Goal: Transaction & Acquisition: Purchase product/service

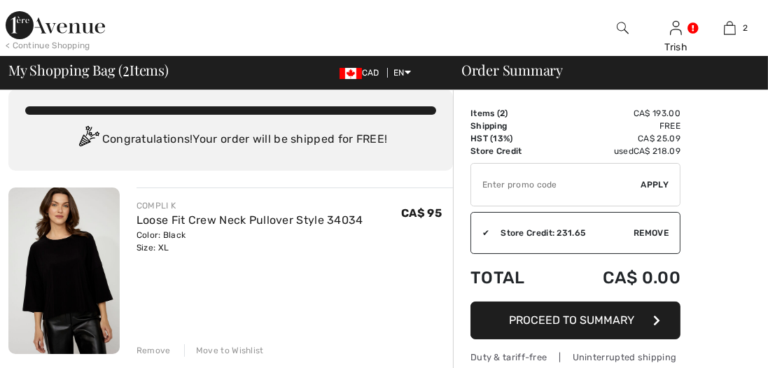
scroll to position [16, 0]
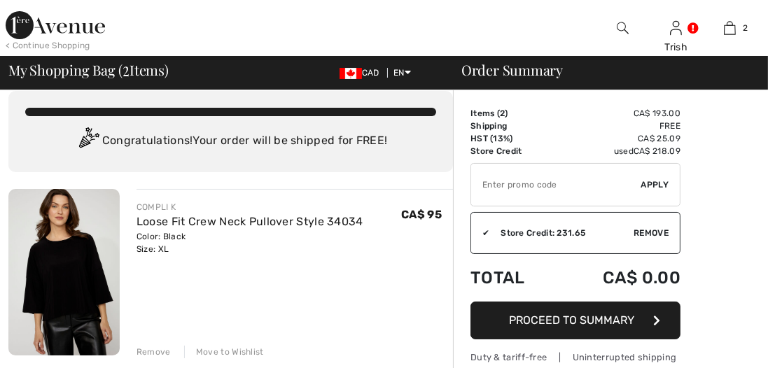
click at [492, 184] on input "TEXT" at bounding box center [556, 185] width 170 height 42
type input "EXTRA15"
click at [656, 181] on span "Apply" at bounding box center [656, 185] width 28 height 13
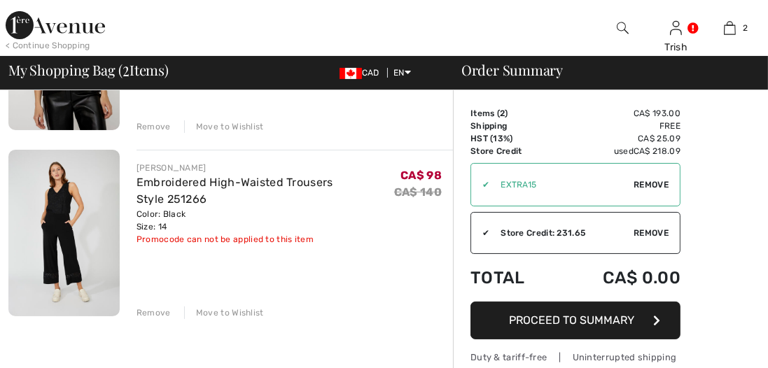
scroll to position [244, 0]
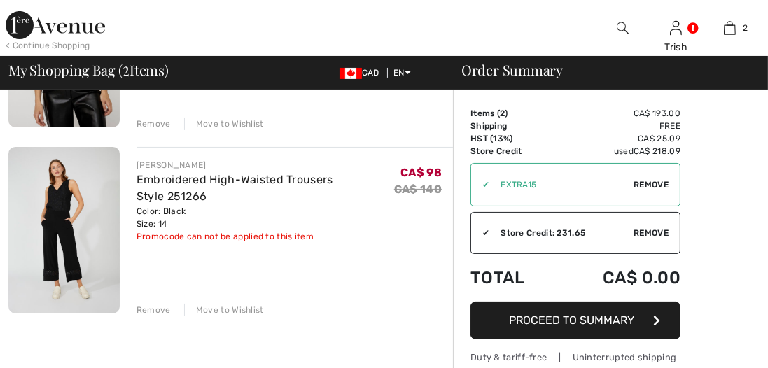
click at [155, 310] on div "Remove" at bounding box center [154, 310] width 34 height 13
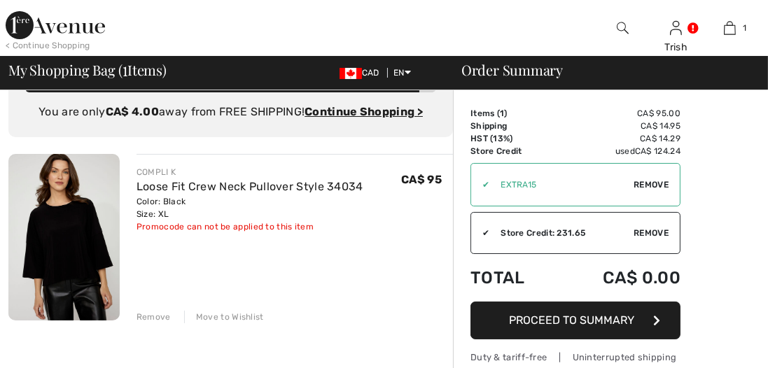
scroll to position [40, 0]
click at [149, 317] on div "Remove" at bounding box center [154, 317] width 34 height 13
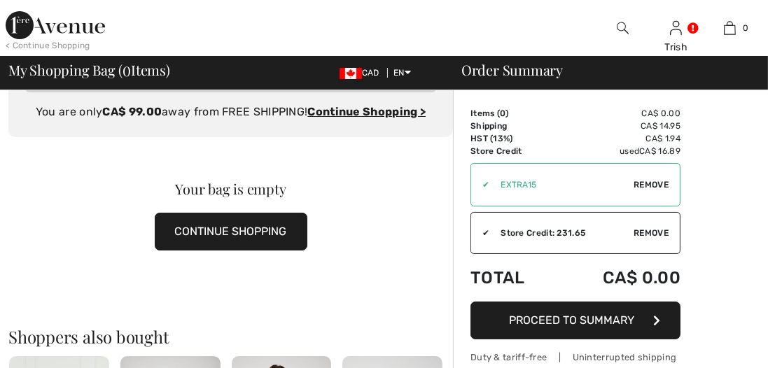
click at [239, 233] on button "CONTINUE SHOPPING" at bounding box center [231, 232] width 153 height 38
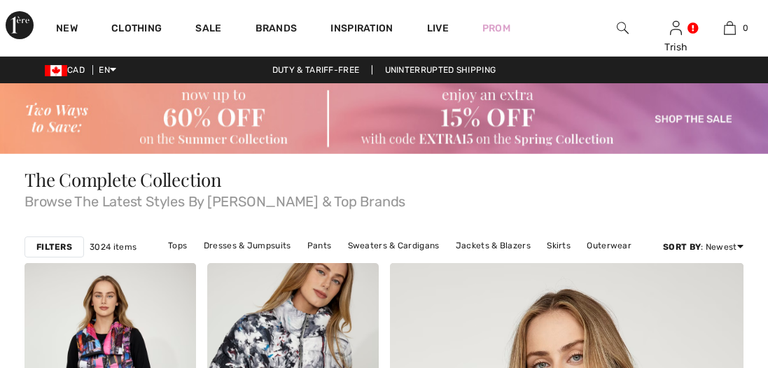
checkbox input "true"
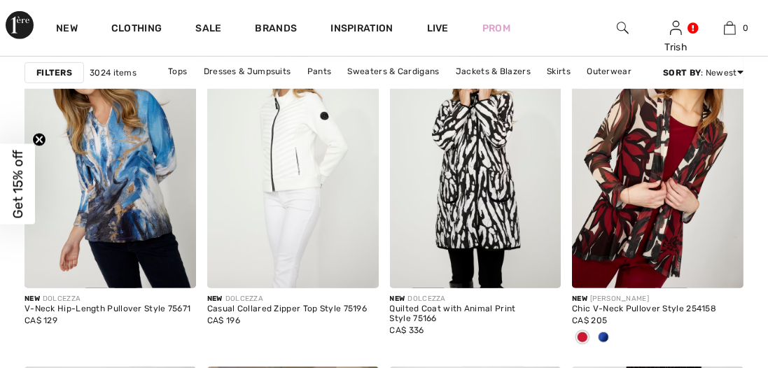
scroll to position [906, 0]
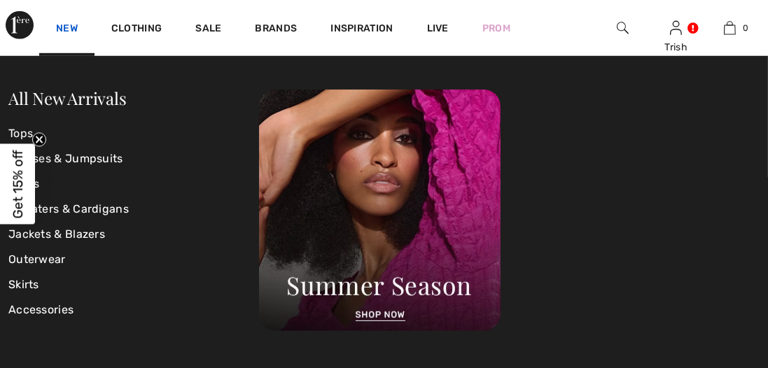
click at [71, 22] on link "New" at bounding box center [67, 29] width 22 height 15
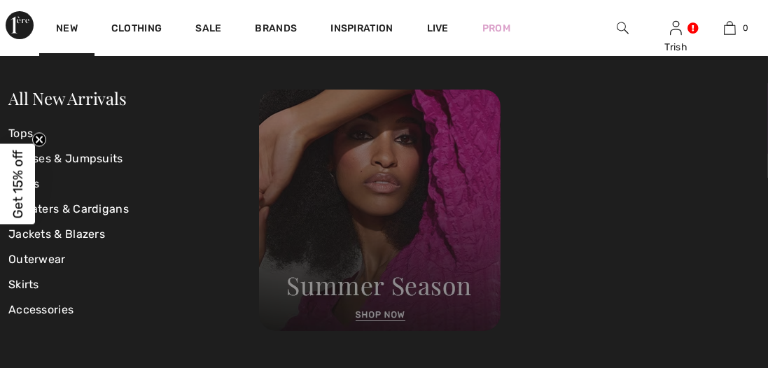
click at [384, 311] on img at bounding box center [380, 211] width 242 height 242
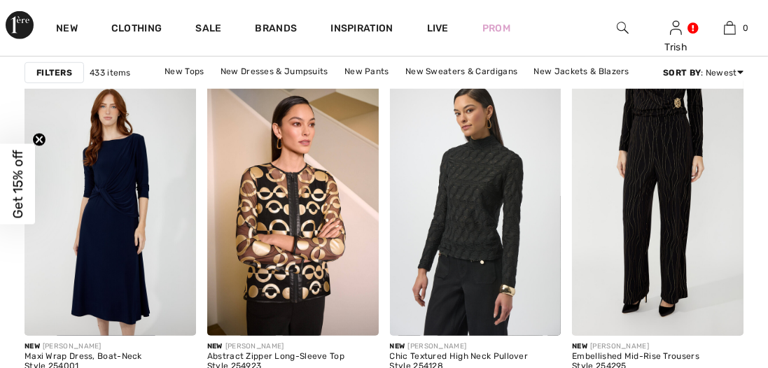
scroll to position [1225, 0]
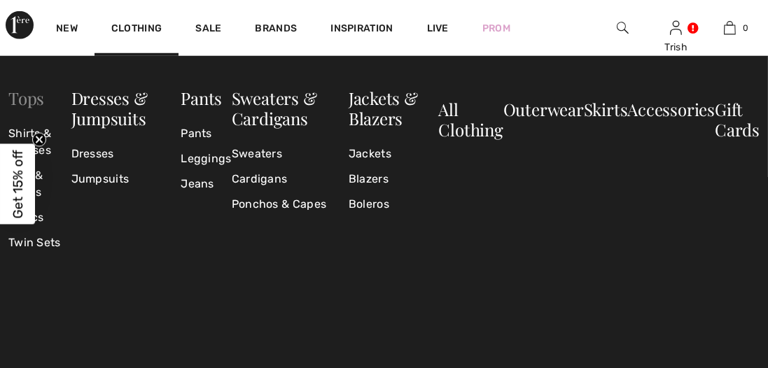
click at [25, 102] on link "Tops" at bounding box center [26, 98] width 36 height 22
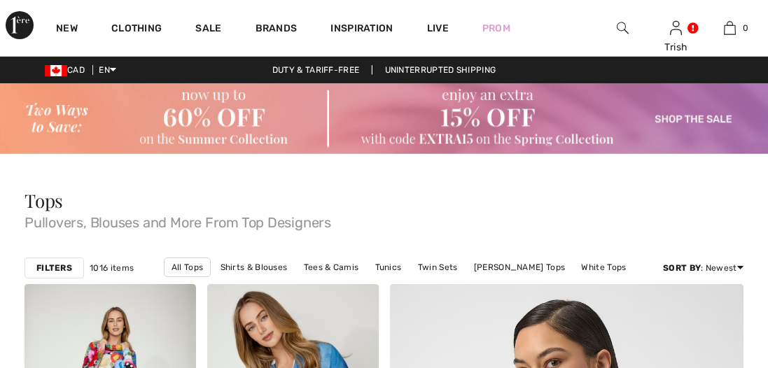
checkbox input "true"
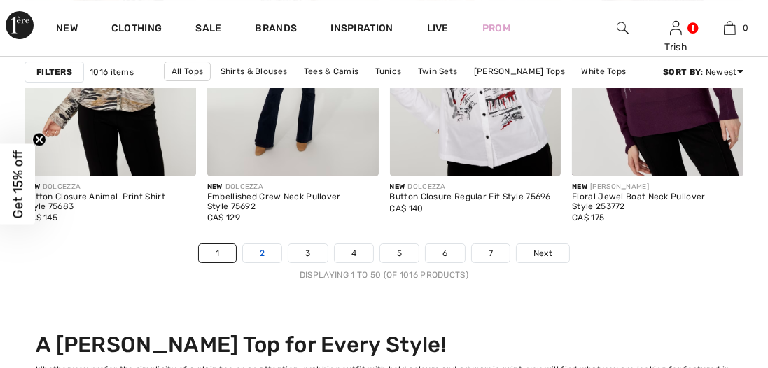
scroll to position [5138, 0]
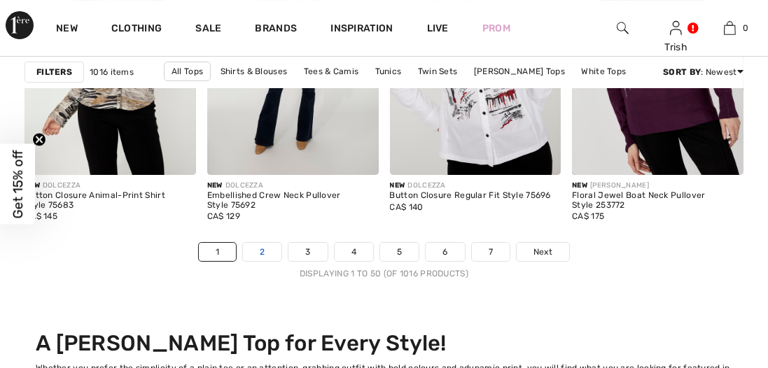
click at [266, 254] on link "2" at bounding box center [262, 252] width 39 height 18
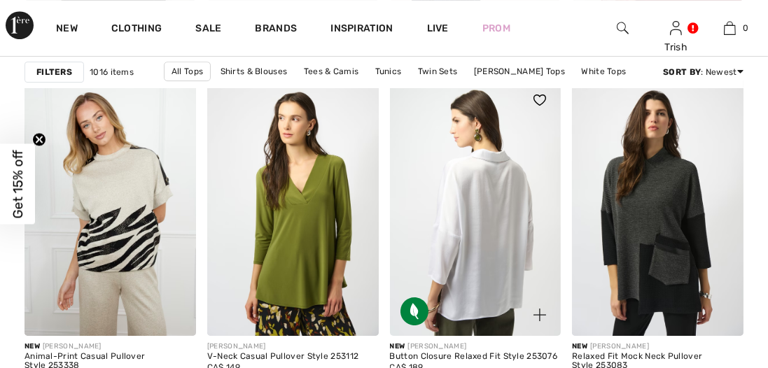
scroll to position [4639, 0]
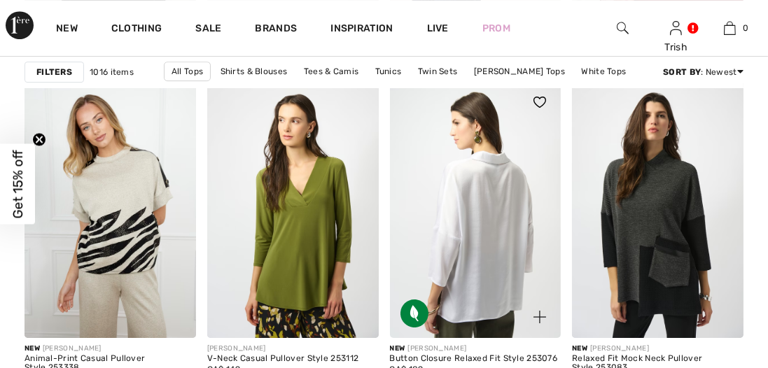
click at [499, 250] on img at bounding box center [476, 209] width 172 height 257
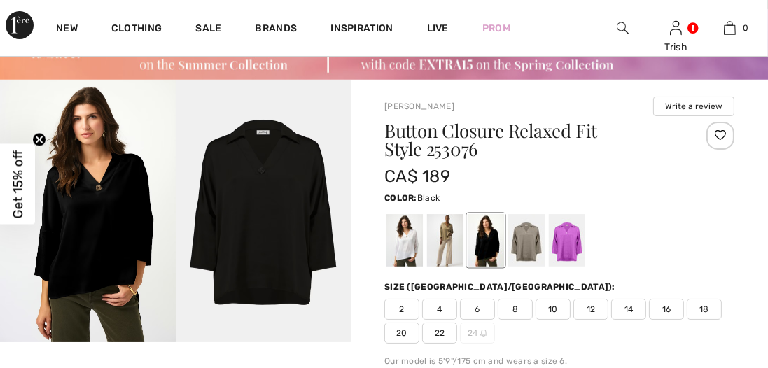
scroll to position [72, 0]
